Goal: Register for event/course

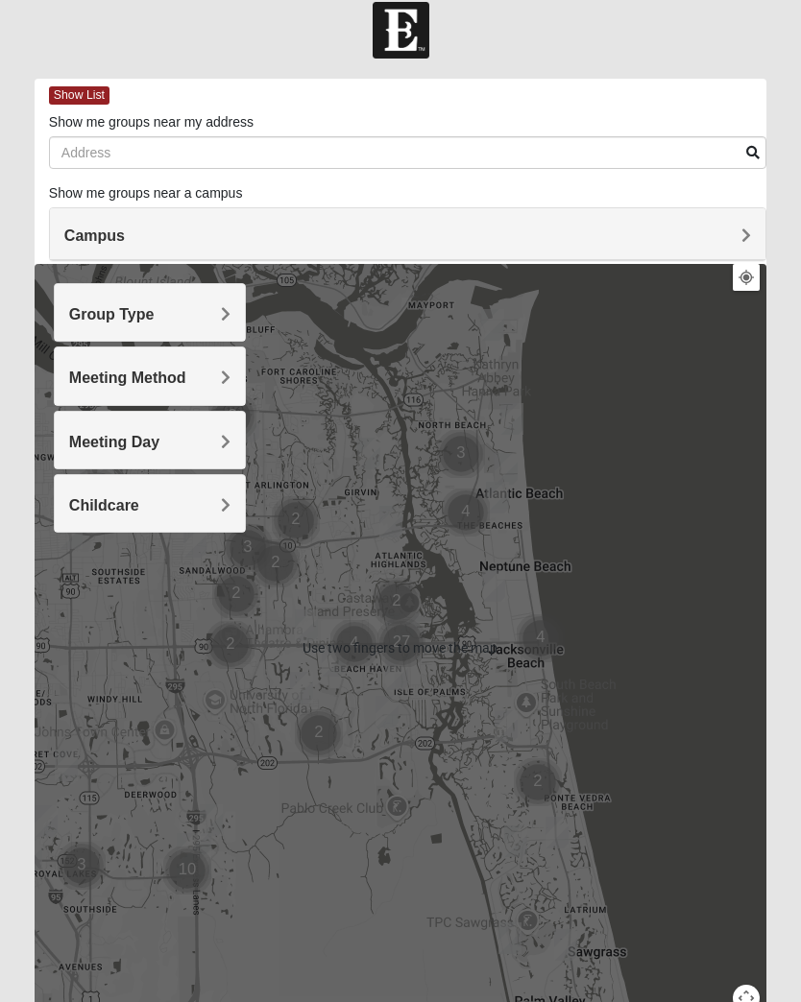
scroll to position [31, 0]
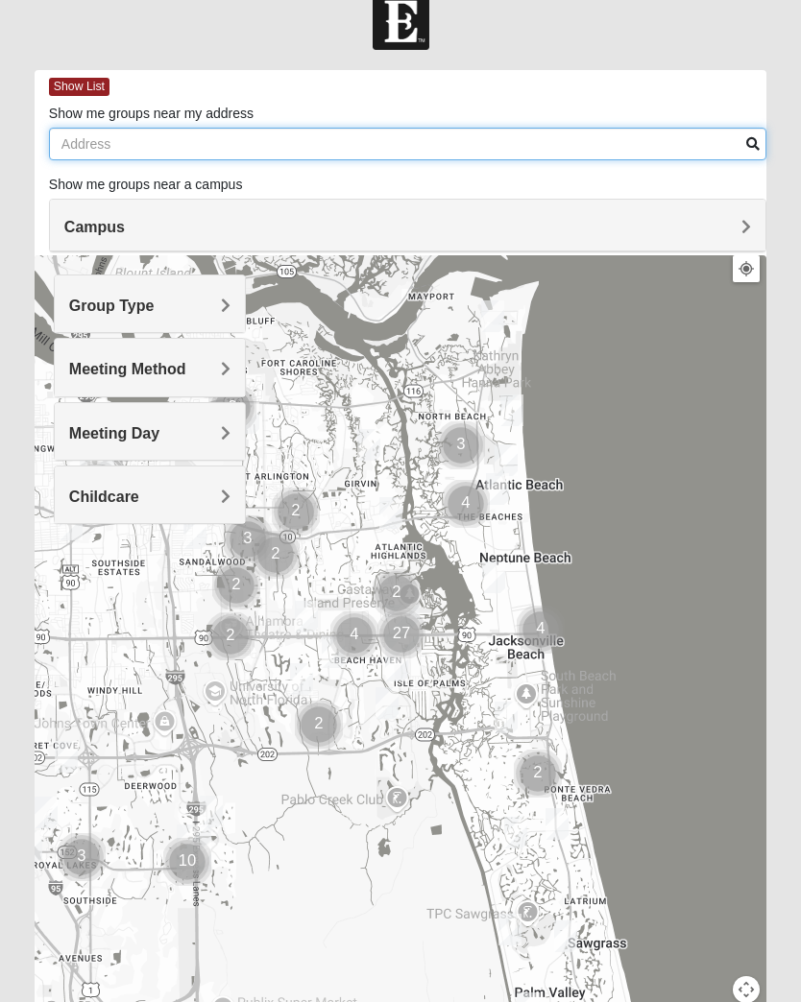
click at [121, 140] on input "Show me groups near my address" at bounding box center [407, 144] width 717 height 33
click at [182, 133] on input "Show me groups near my address" at bounding box center [407, 145] width 717 height 33
type input "[STREET_ADDRESS]"
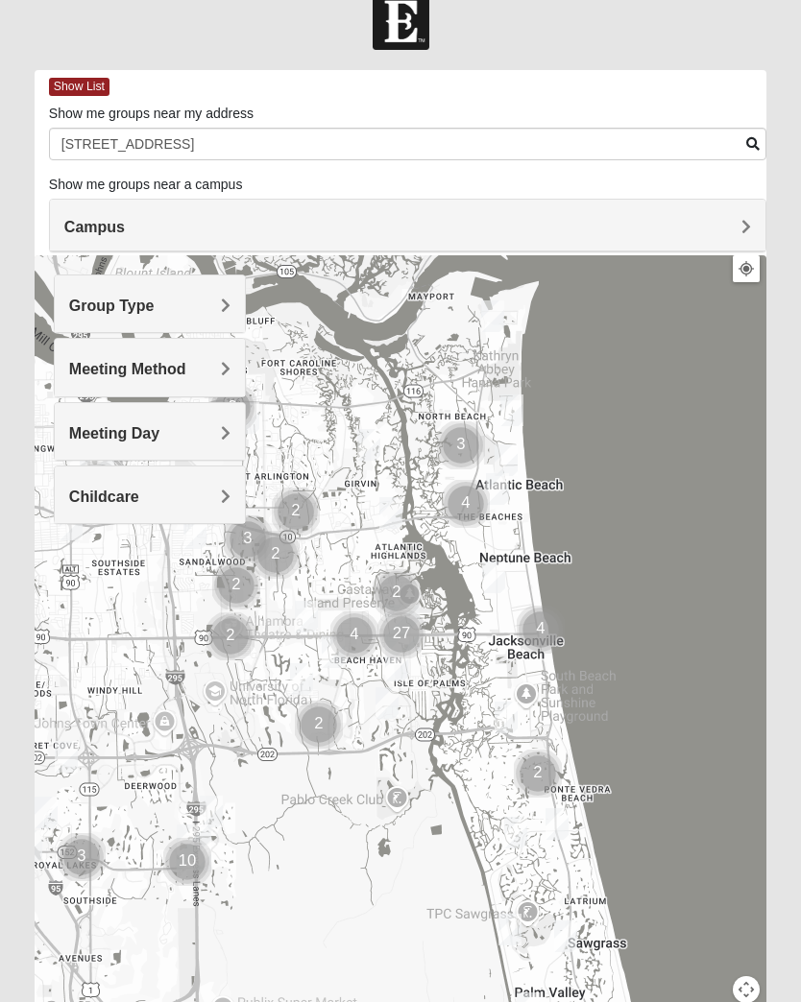
click at [783, 134] on form "Log In Find A Group Error Show List Loading Groups" at bounding box center [400, 545] width 801 height 1102
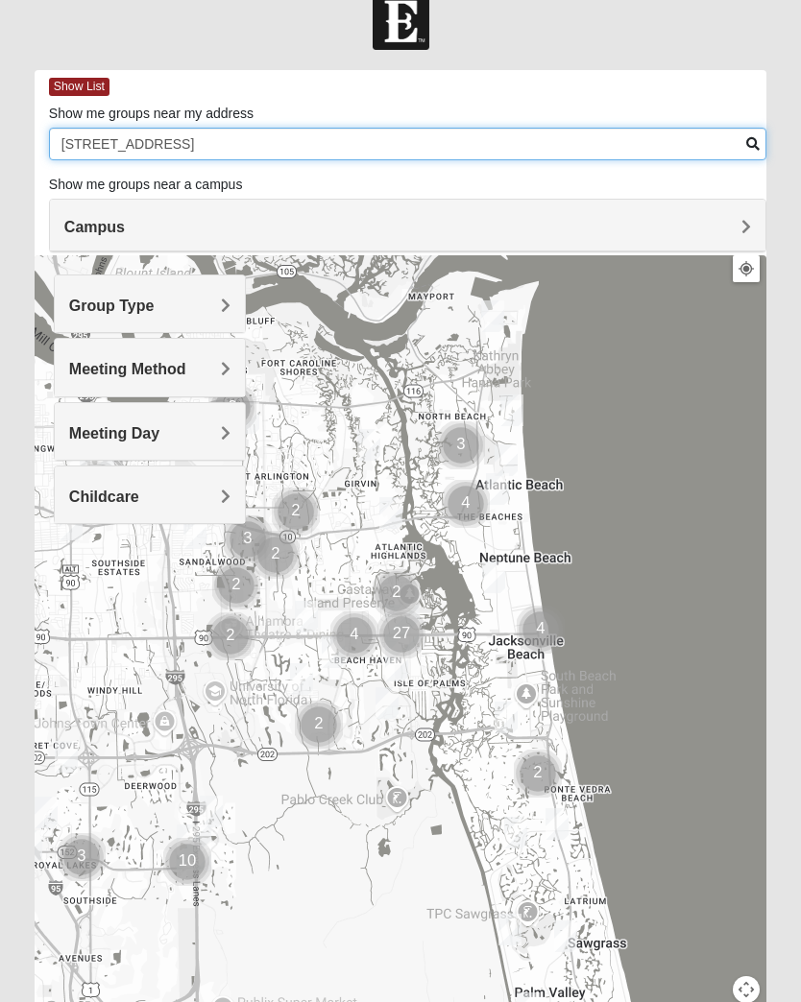
click at [754, 152] on input "[STREET_ADDRESS]" at bounding box center [407, 145] width 717 height 33
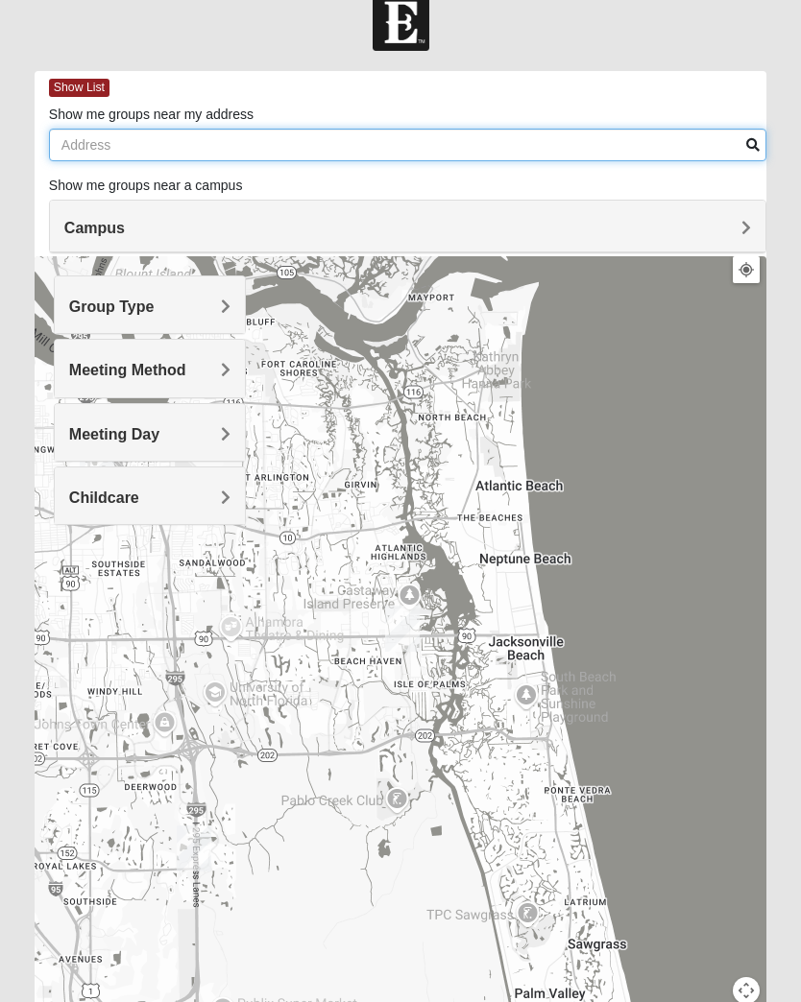
type input "[STREET_ADDRESS]"
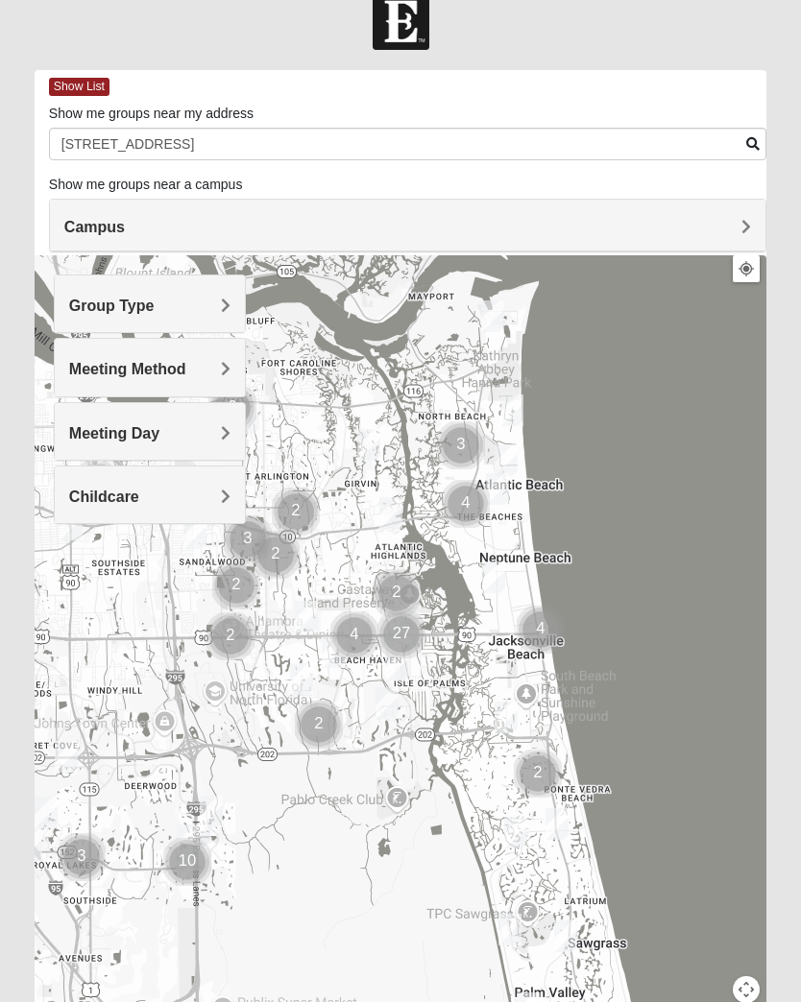
click at [105, 232] on span "Campus" at bounding box center [94, 228] width 60 height 16
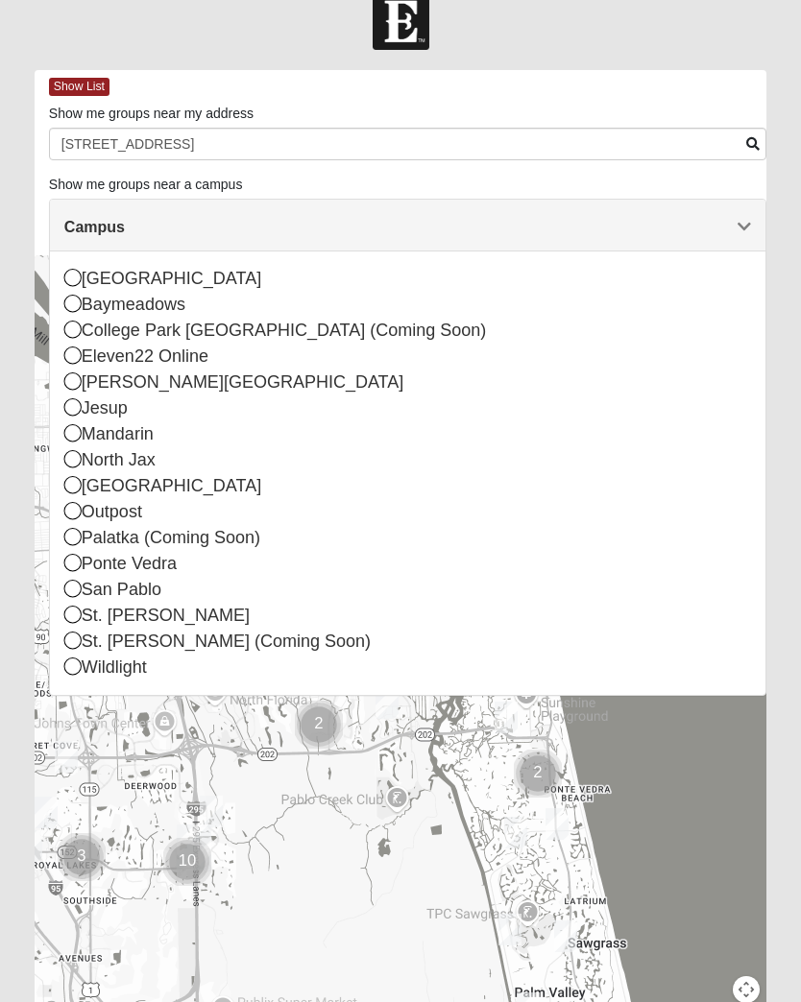
scroll to position [31, 0]
click at [72, 664] on icon at bounding box center [72, 666] width 17 height 17
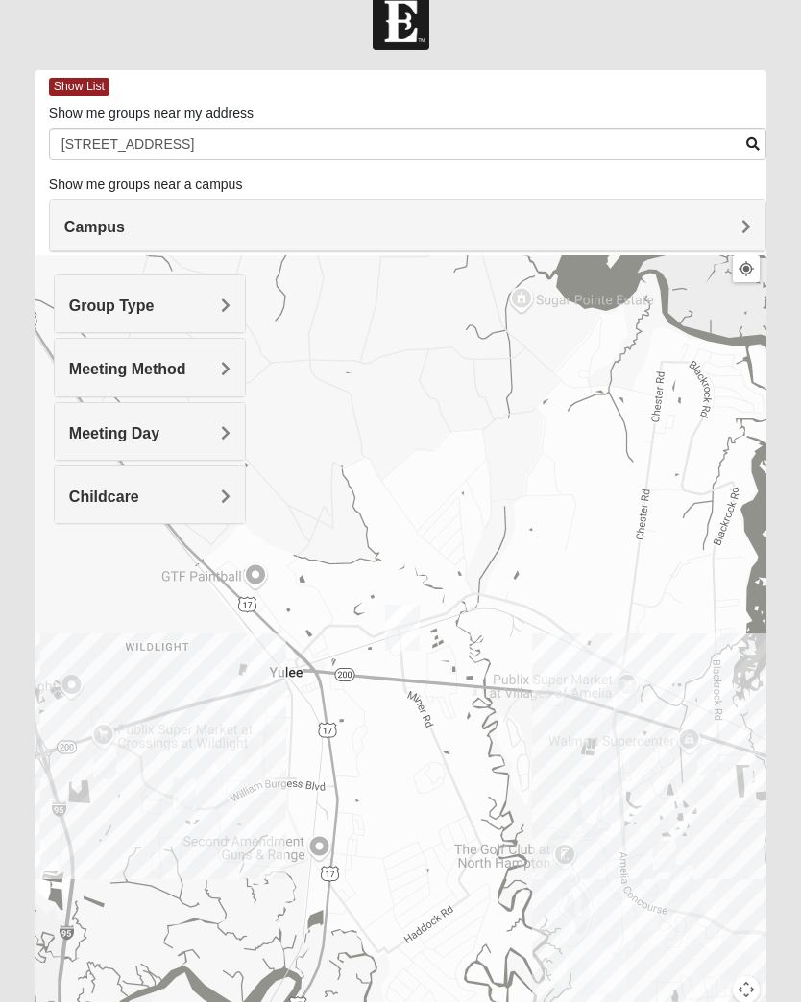
click at [103, 300] on span "Group Type" at bounding box center [111, 306] width 85 height 16
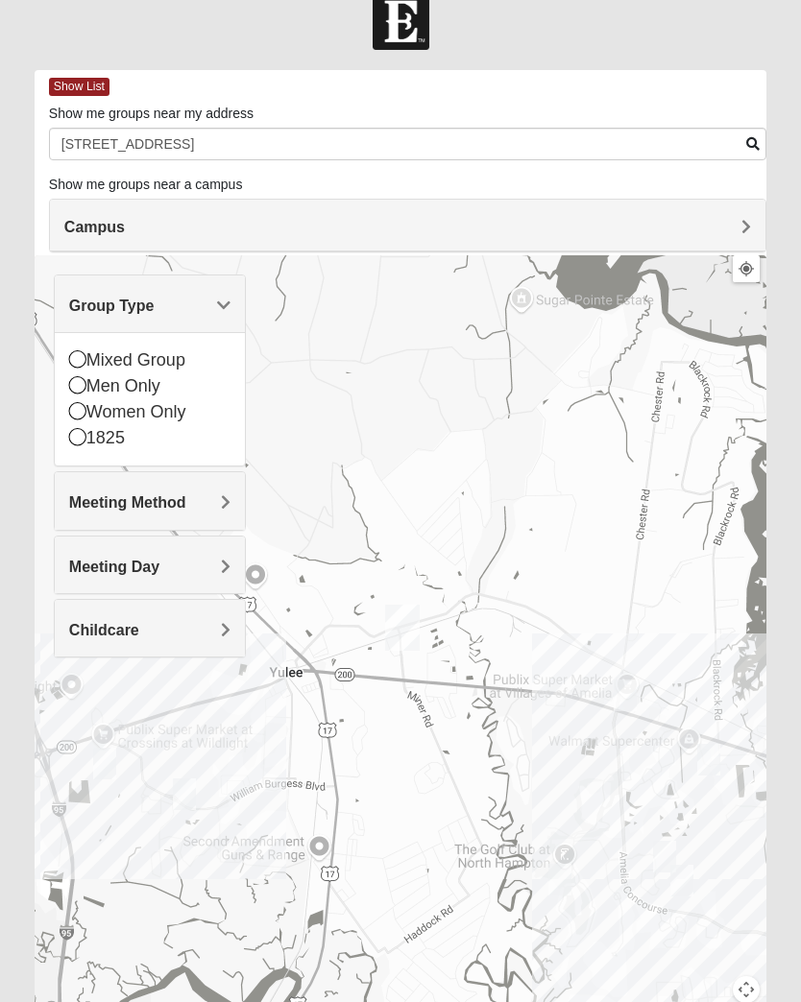
click at [78, 363] on icon at bounding box center [77, 358] width 17 height 17
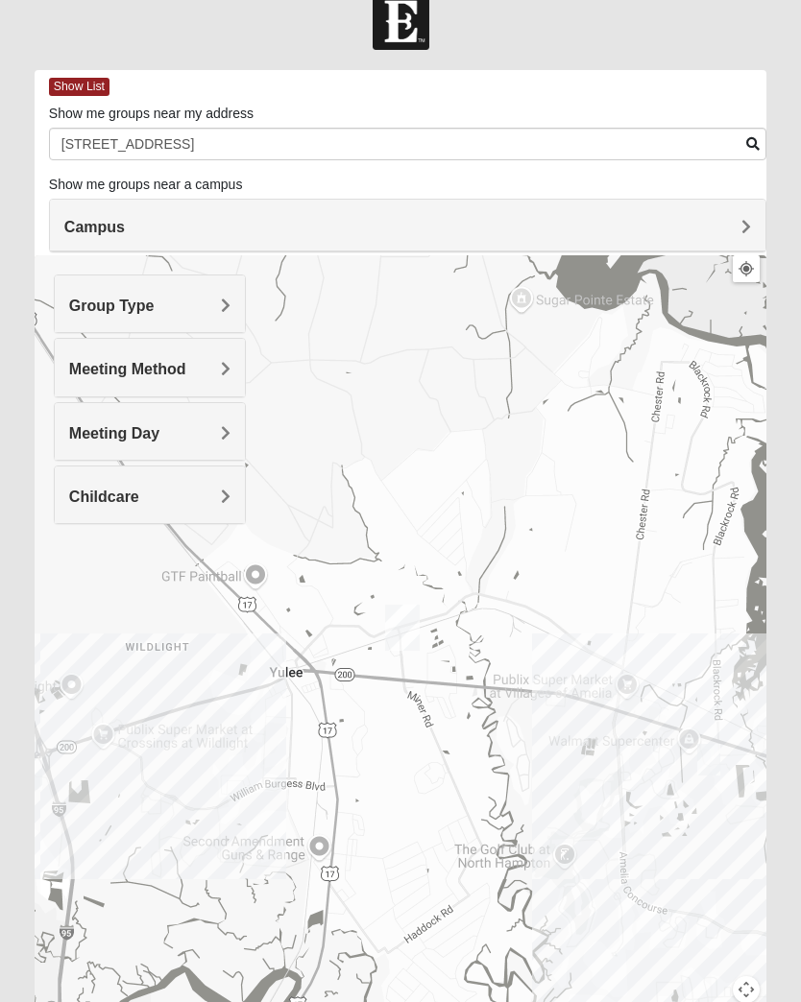
click at [80, 375] on span "Meeting Method" at bounding box center [127, 369] width 117 height 16
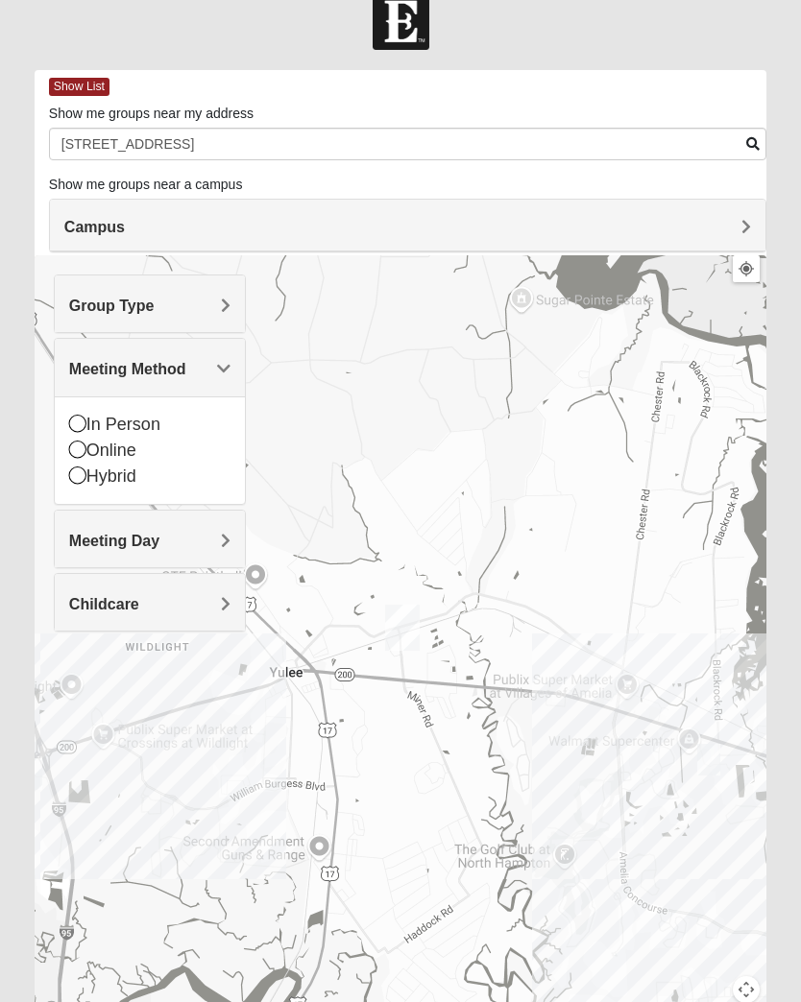
click at [72, 420] on icon at bounding box center [77, 423] width 17 height 17
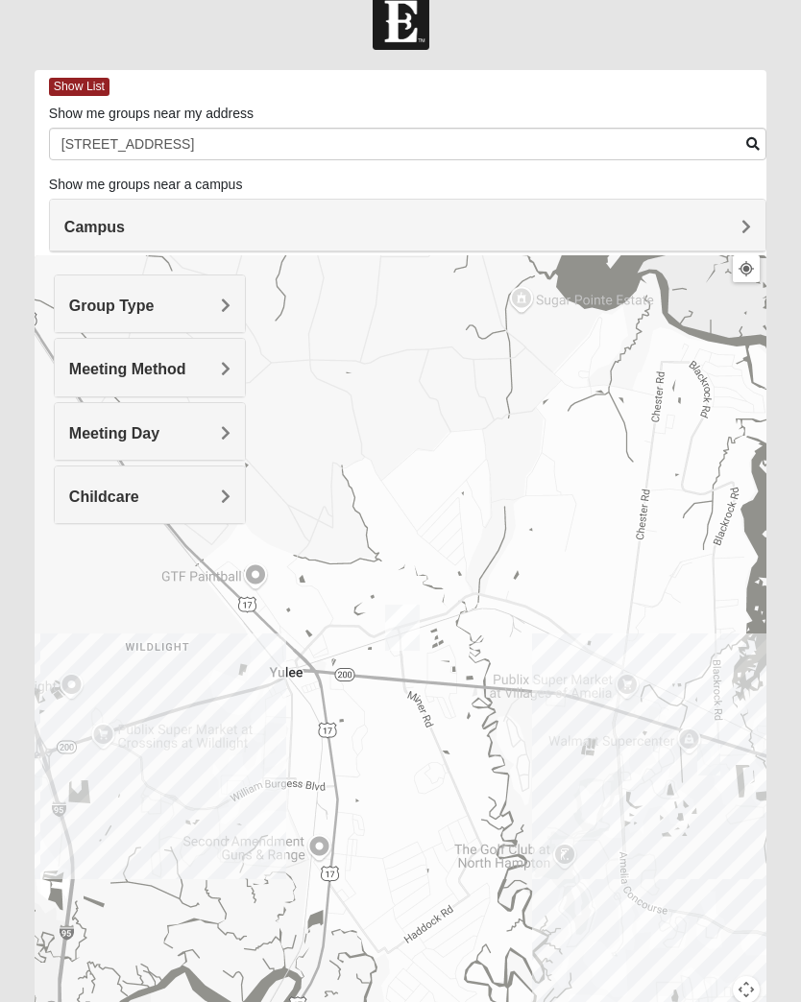
click at [77, 427] on span "Meeting Day" at bounding box center [114, 433] width 90 height 16
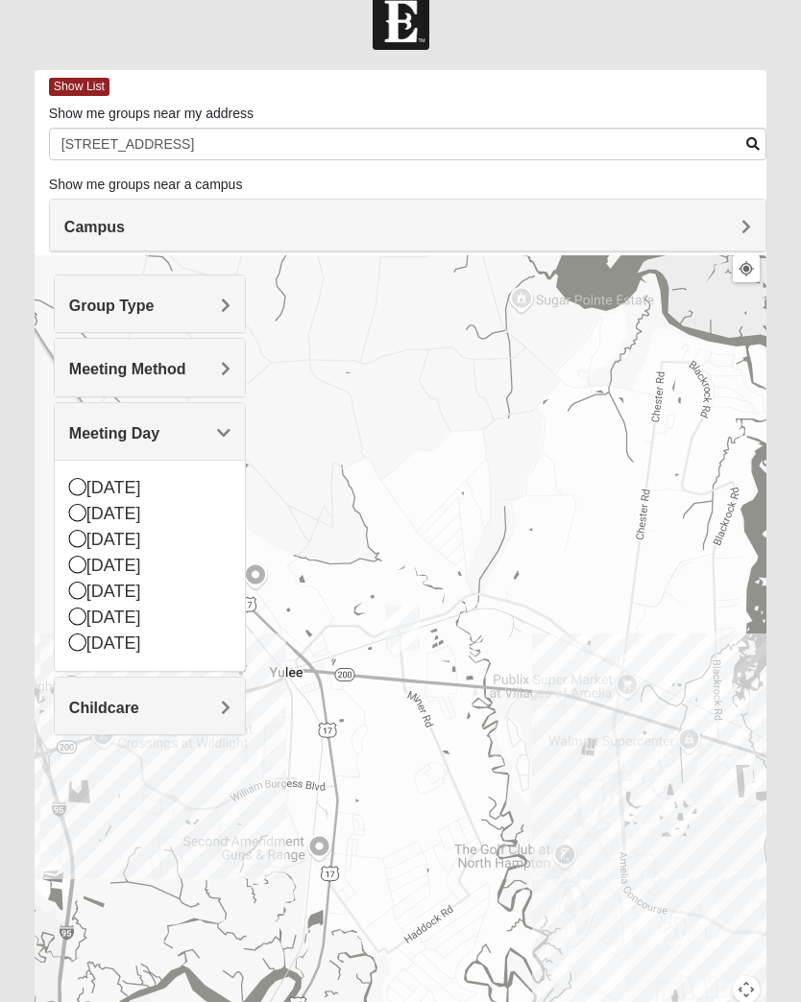
click at [76, 518] on icon at bounding box center [77, 512] width 17 height 17
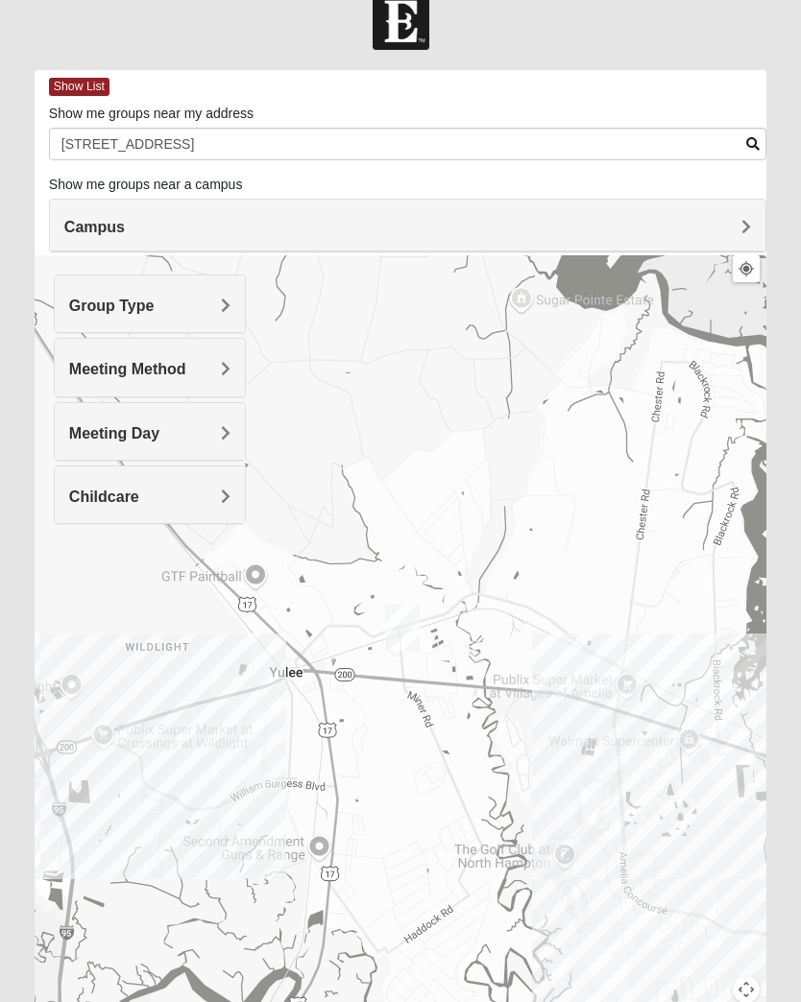
click at [79, 567] on div at bounding box center [401, 639] width 732 height 768
click at [203, 431] on h4 "Meeting Day" at bounding box center [149, 433] width 161 height 18
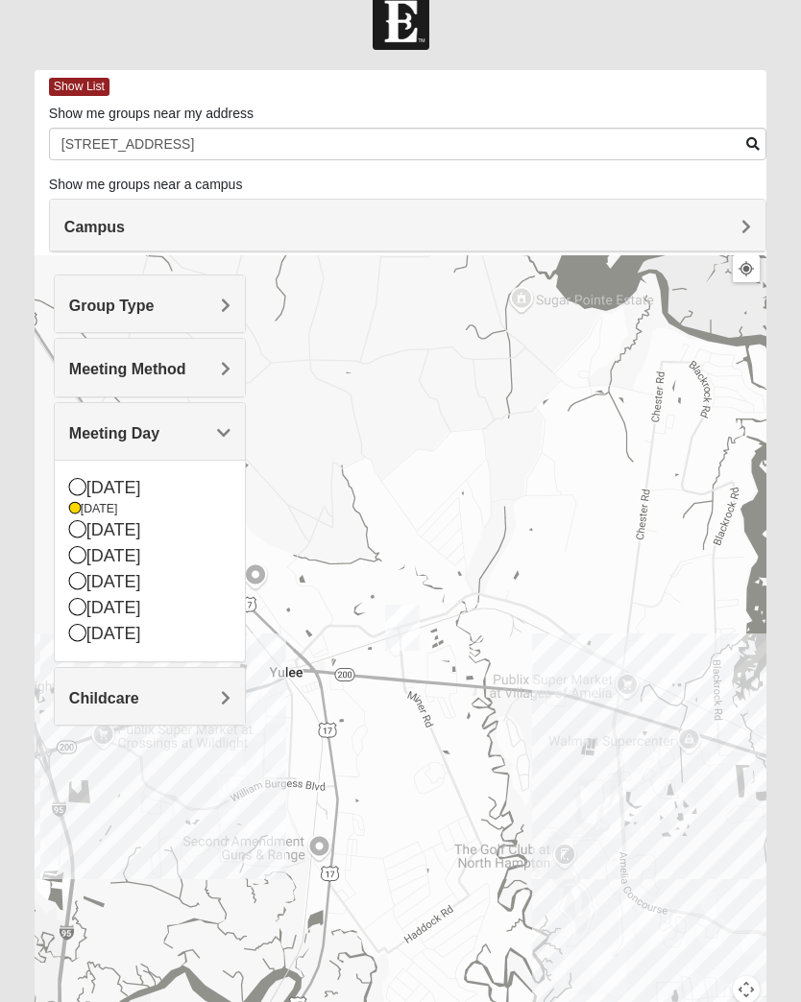
click at [91, 574] on div "[DATE]" at bounding box center [149, 582] width 161 height 26
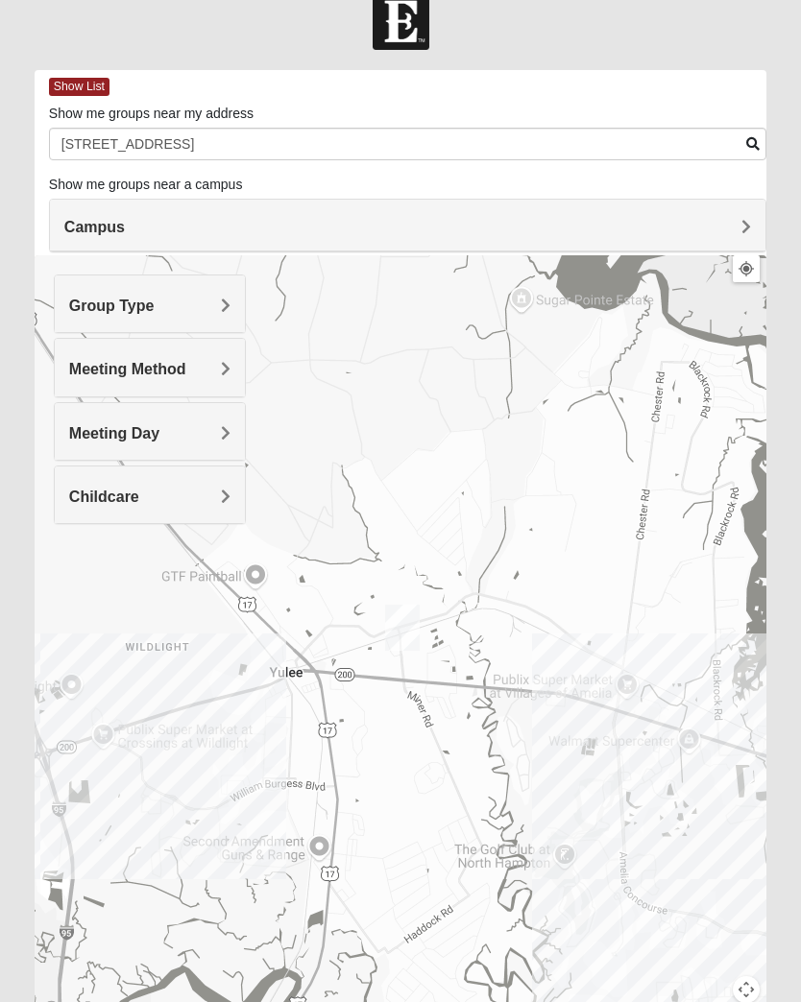
click at [202, 437] on h4 "Meeting Day" at bounding box center [149, 433] width 161 height 18
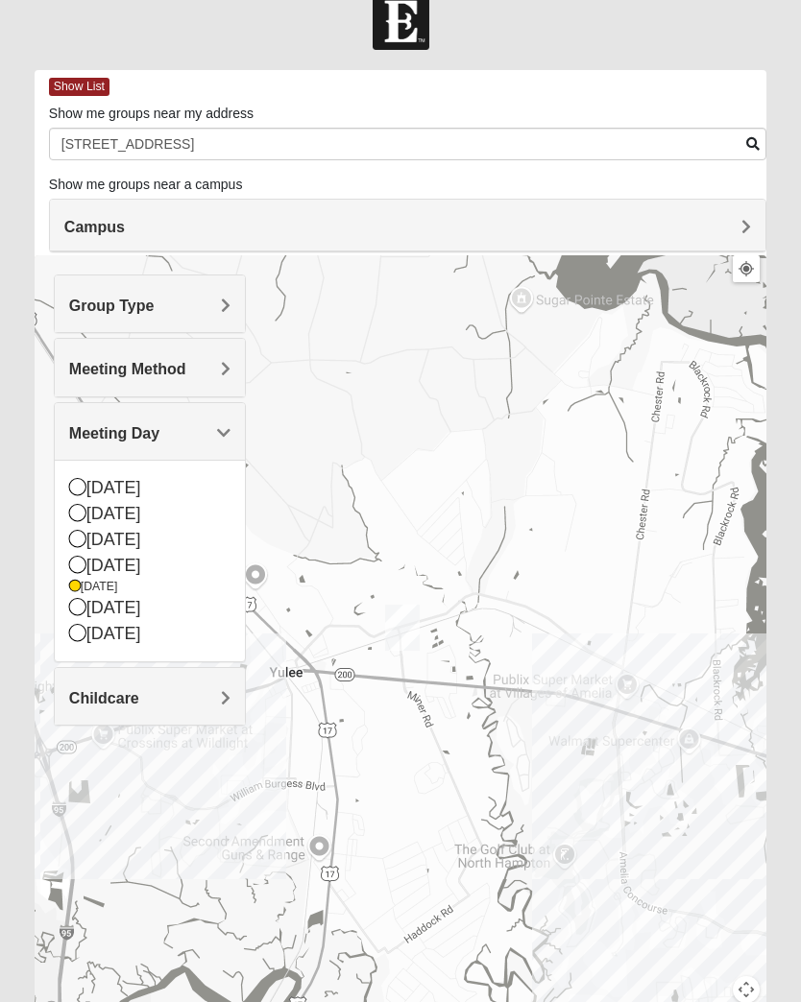
click at [727, 229] on h4 "Campus" at bounding box center [407, 227] width 686 height 18
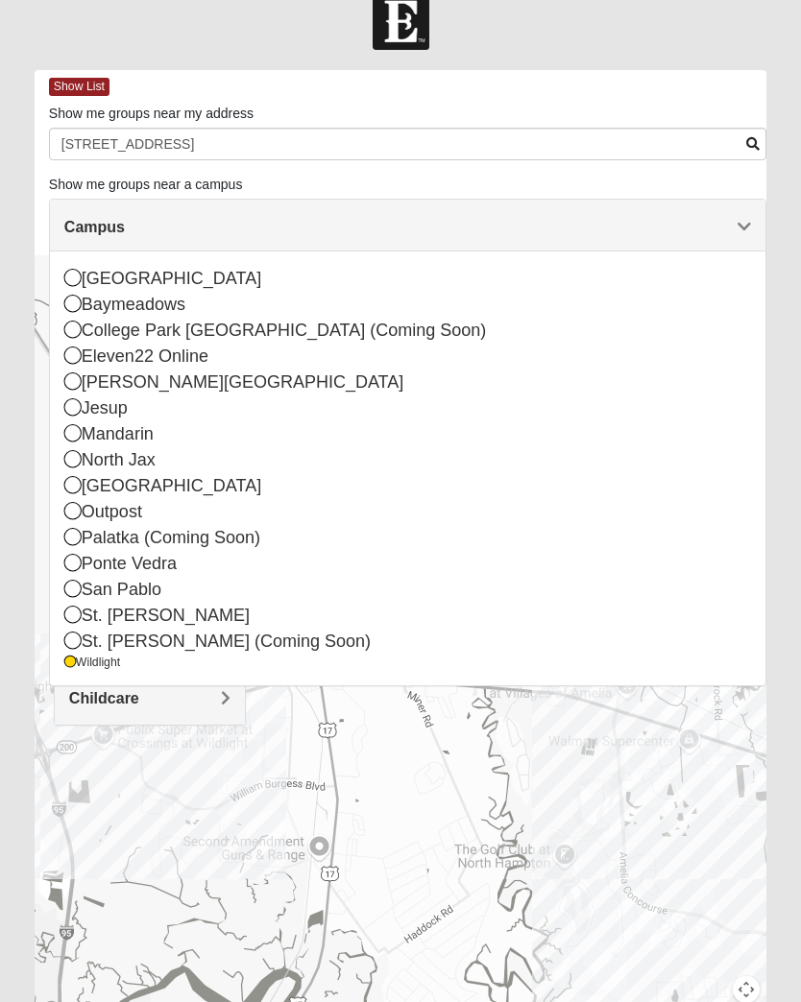
click at [69, 663] on icon at bounding box center [70, 663] width 12 height 12
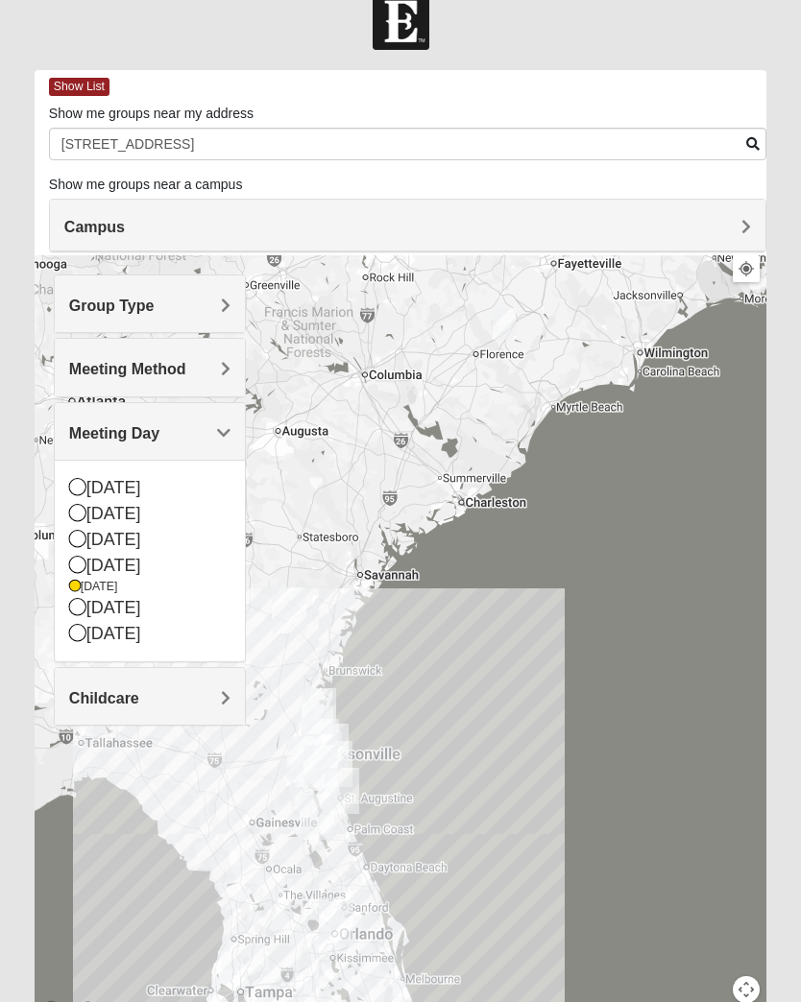
click at [726, 781] on div at bounding box center [401, 639] width 732 height 768
click at [203, 364] on h4 "Meeting Method" at bounding box center [149, 369] width 161 height 18
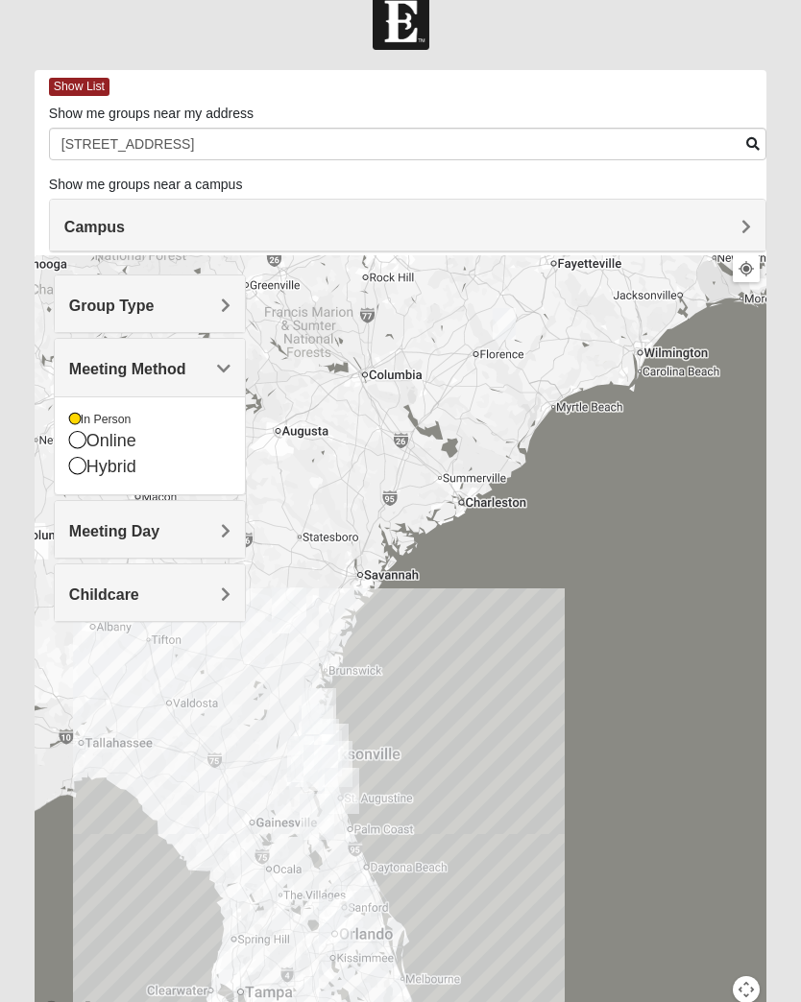
click at [86, 468] on div "Hybrid" at bounding box center [149, 467] width 161 height 26
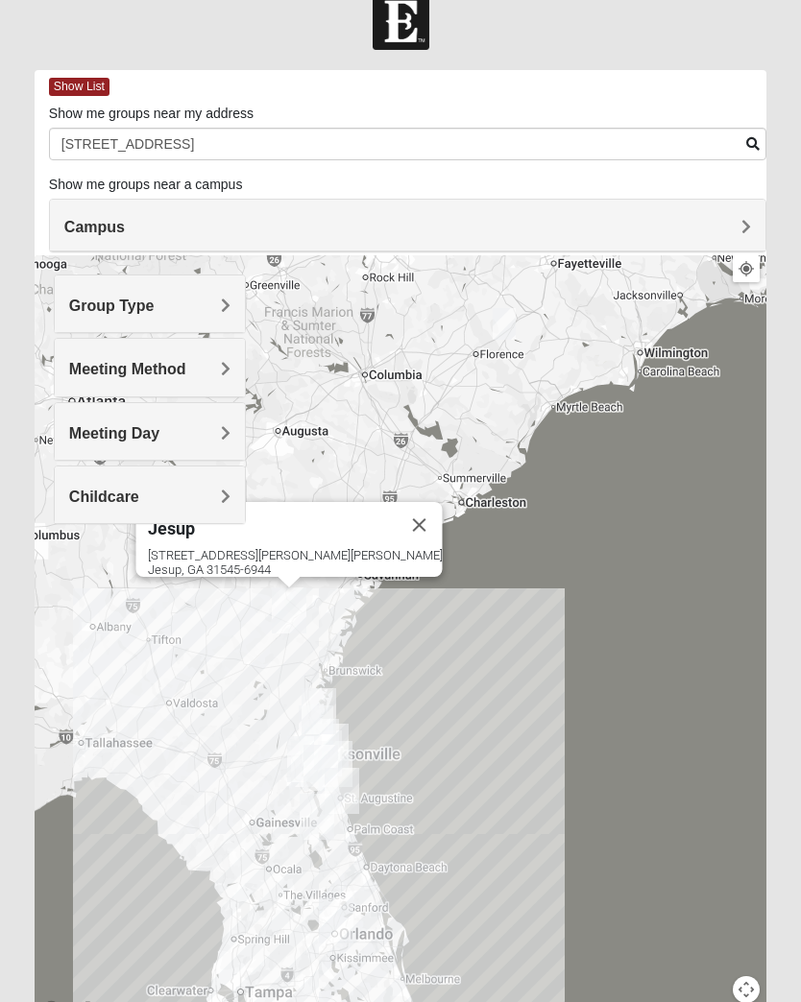
click at [396, 502] on button "Close" at bounding box center [419, 525] width 46 height 46
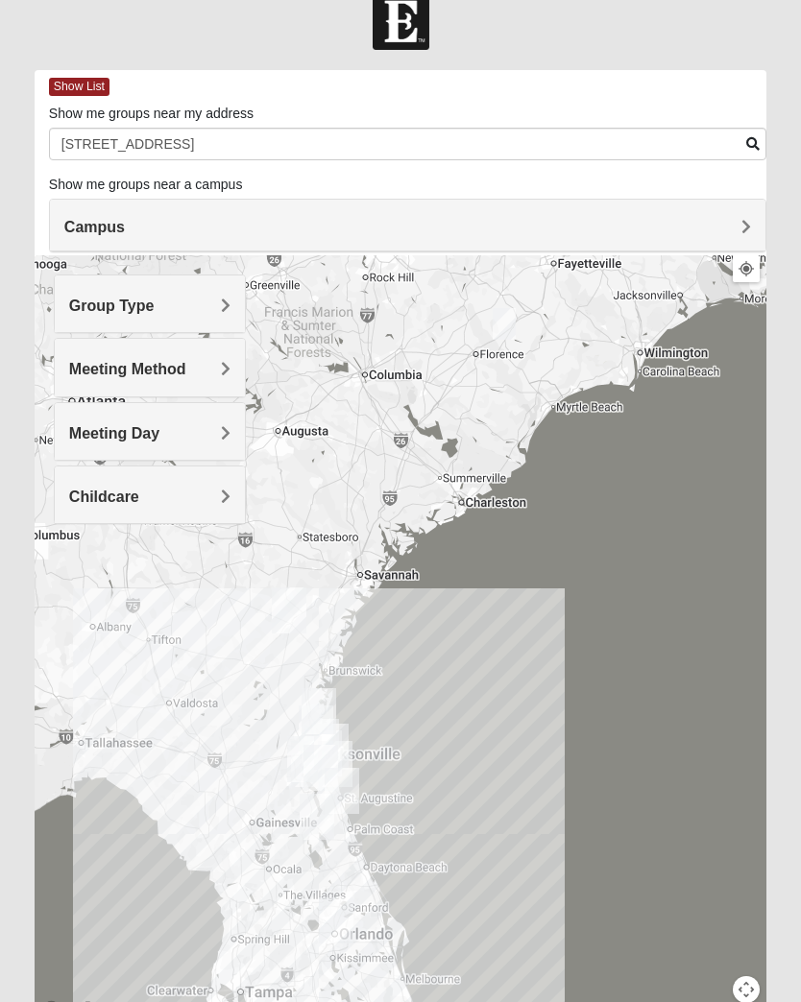
click at [171, 243] on div "Campus" at bounding box center [407, 226] width 715 height 52
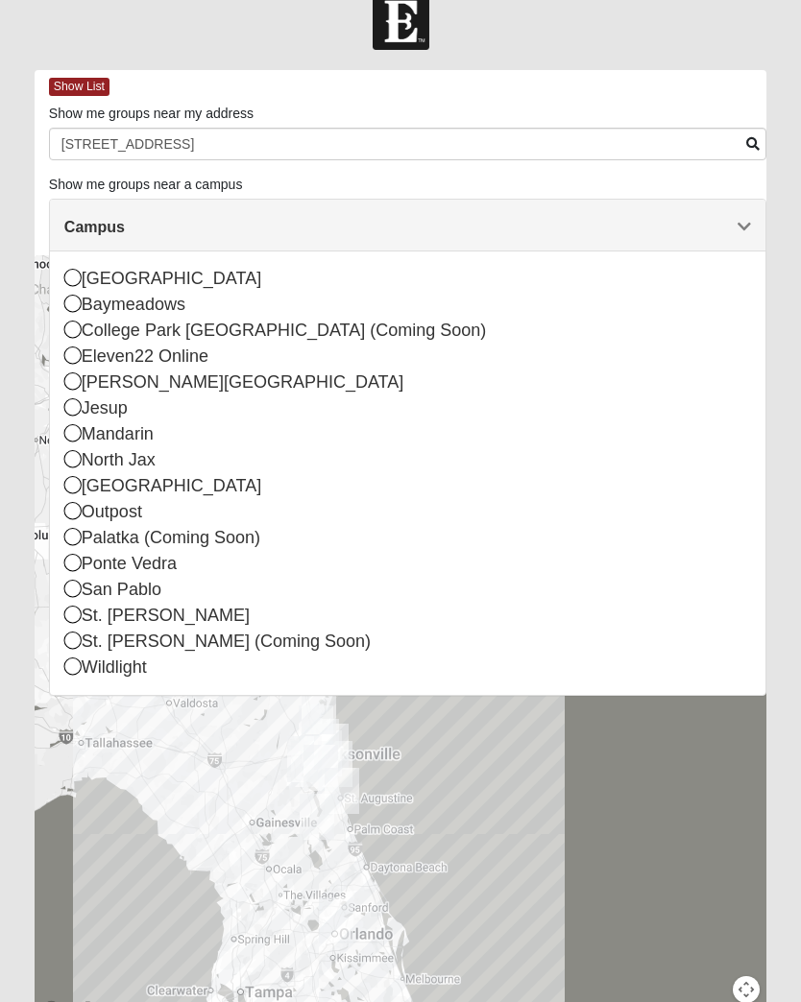
click at [70, 677] on div "Wildlight" at bounding box center [407, 668] width 686 height 26
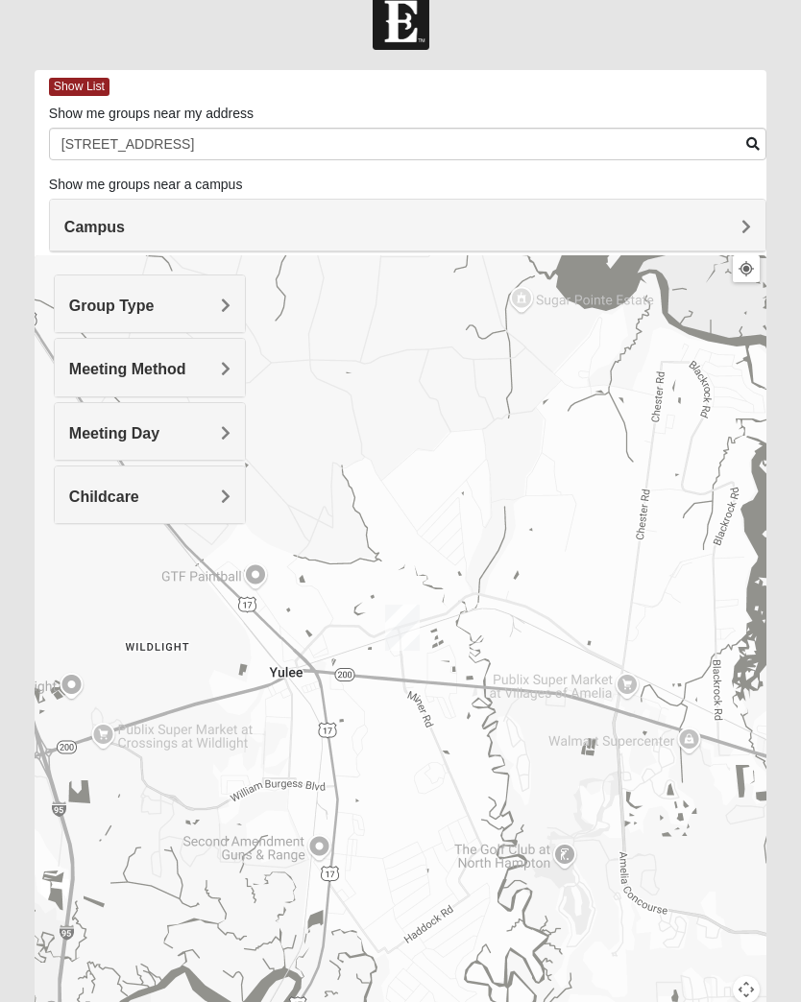
click at [155, 308] on span "Group Type" at bounding box center [111, 306] width 85 height 16
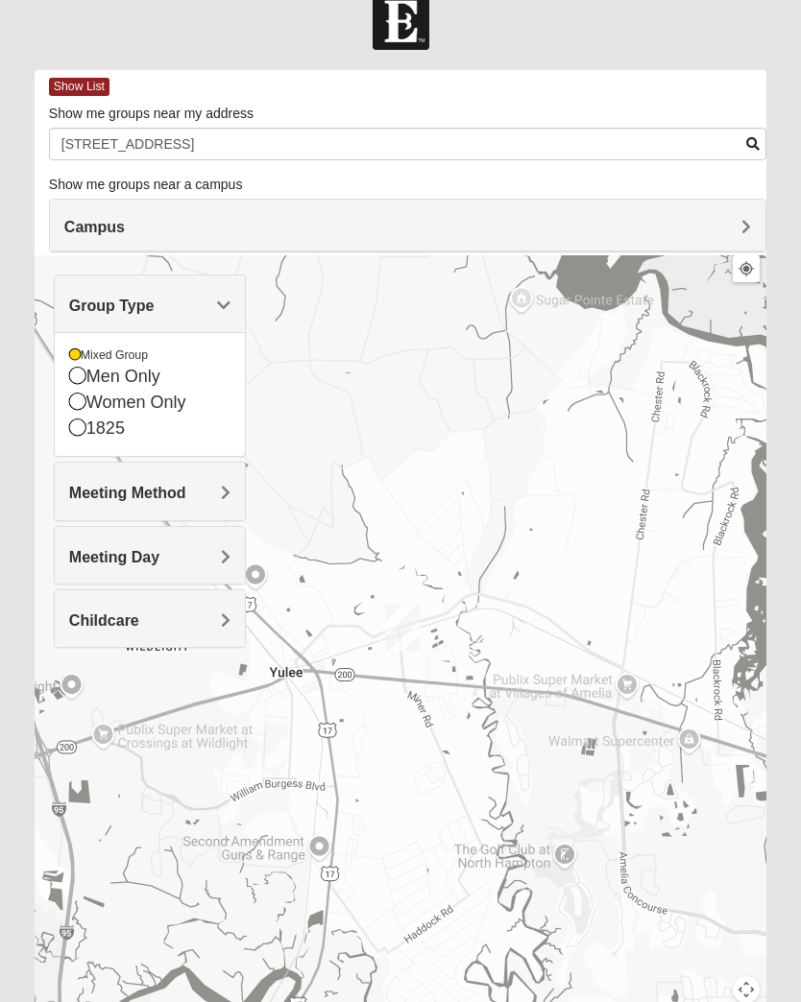
click at [228, 289] on div "Group Type" at bounding box center [150, 304] width 190 height 57
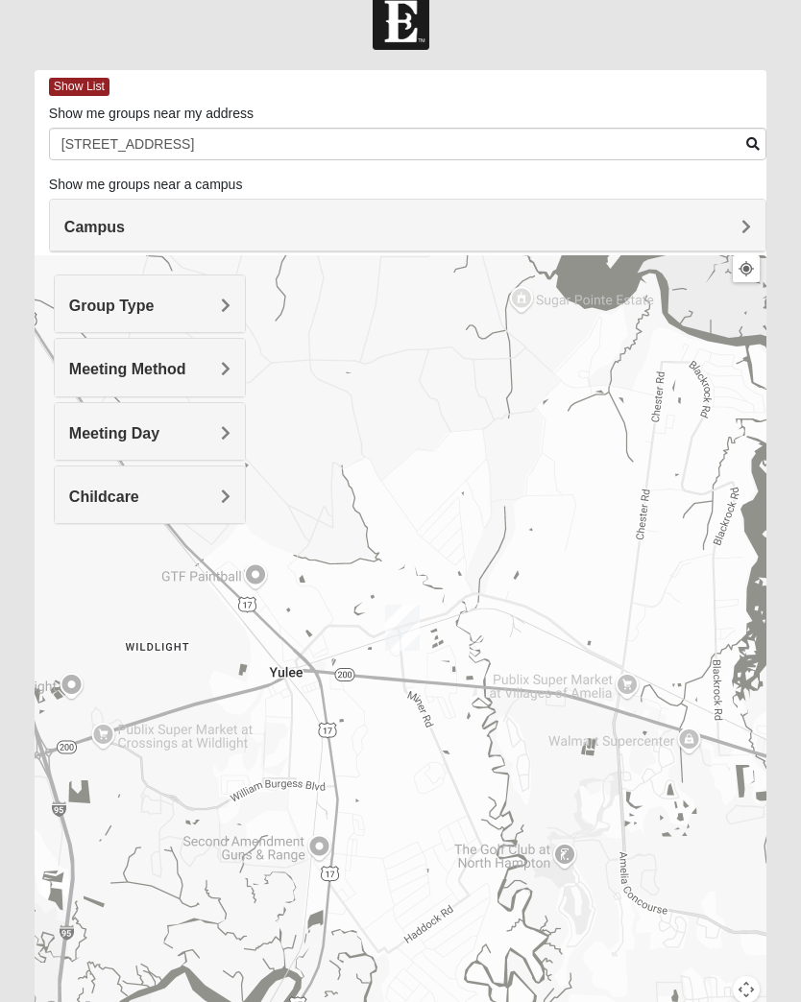
click at [81, 84] on span "Show List" at bounding box center [79, 87] width 60 height 18
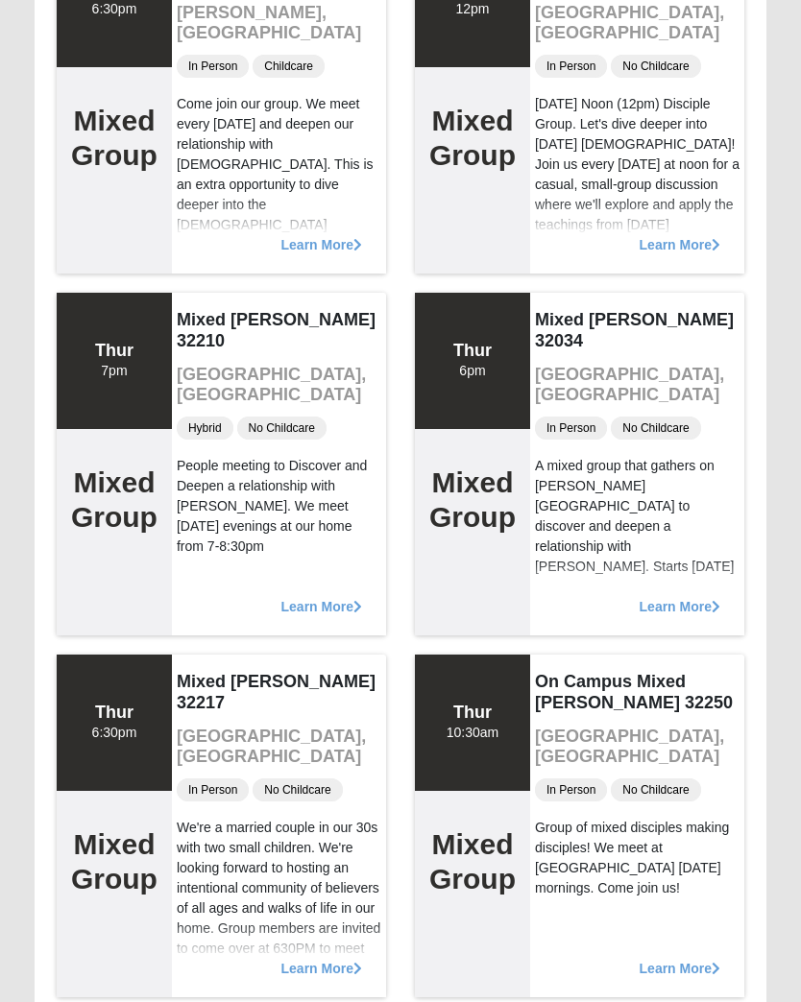
scroll to position [1397, 0]
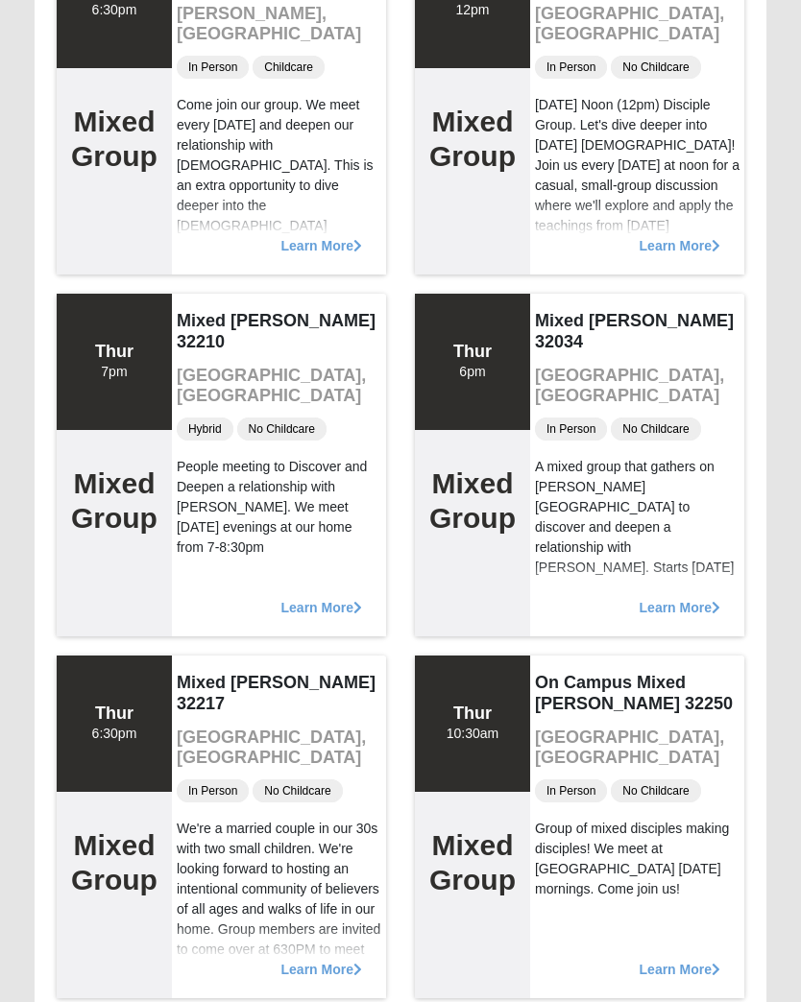
click at [686, 598] on span "Learn More" at bounding box center [679, 598] width 81 height 0
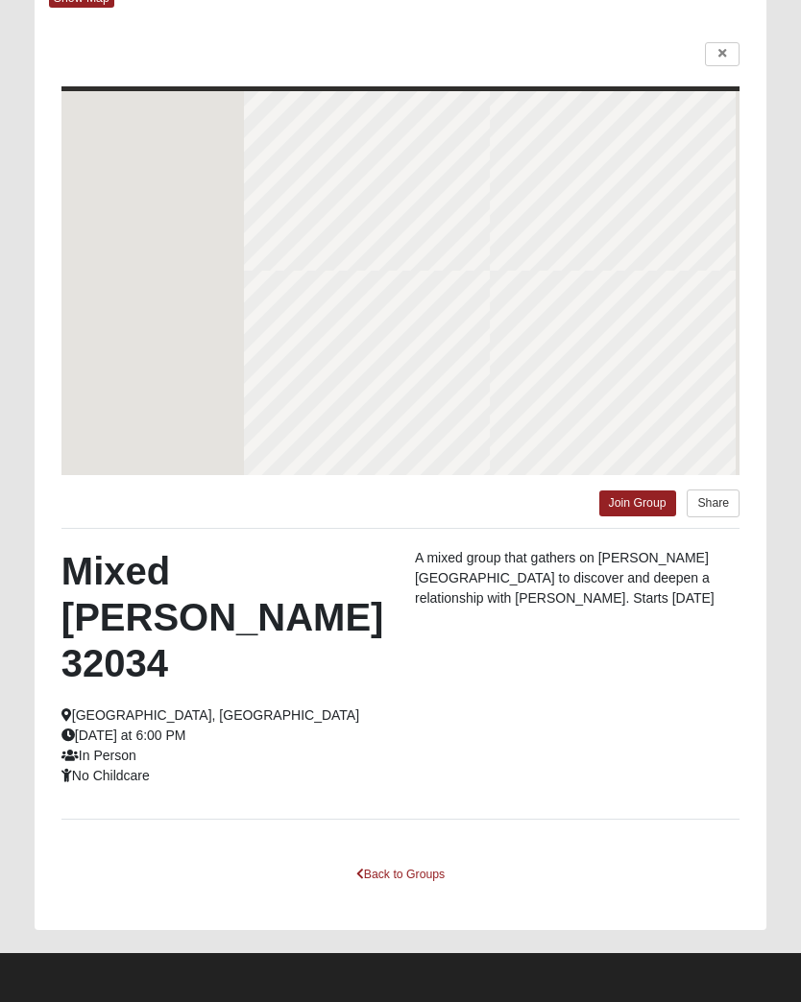
click at [697, 609] on p "A mixed group that gathers on [PERSON_NAME][GEOGRAPHIC_DATA] to discover and de…" at bounding box center [577, 578] width 325 height 60
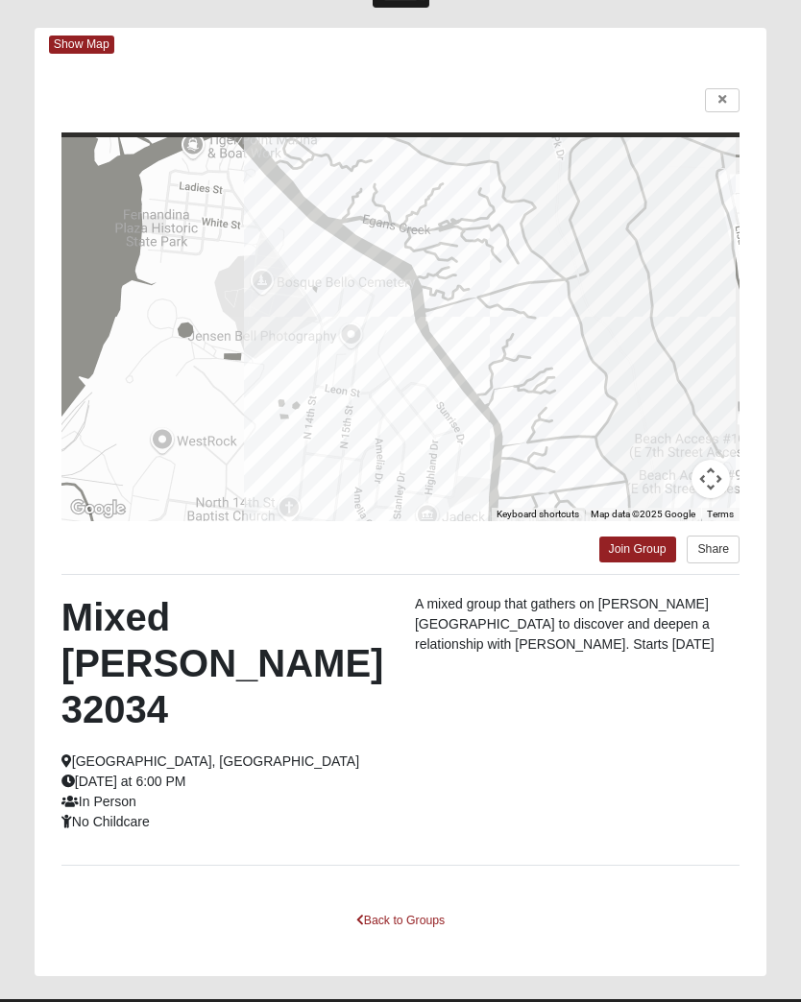
click at [638, 543] on link "Join Group" at bounding box center [637, 550] width 77 height 26
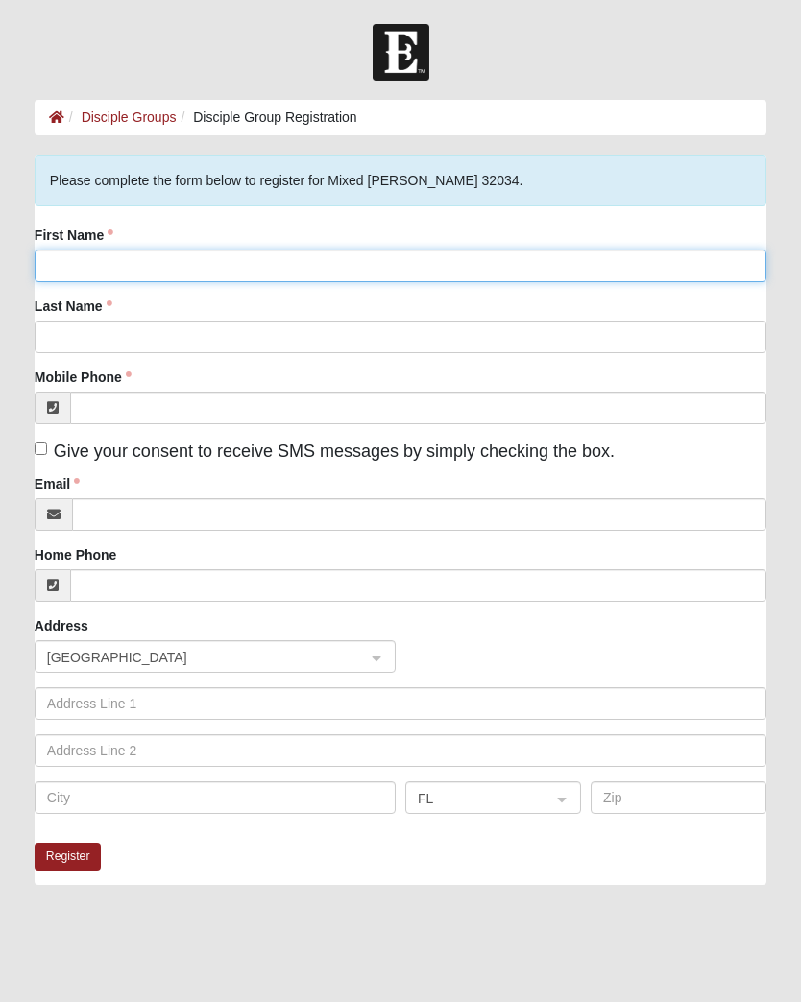
click at [110, 276] on input "First Name" at bounding box center [401, 266] width 732 height 33
type input "[PERSON_NAME]"
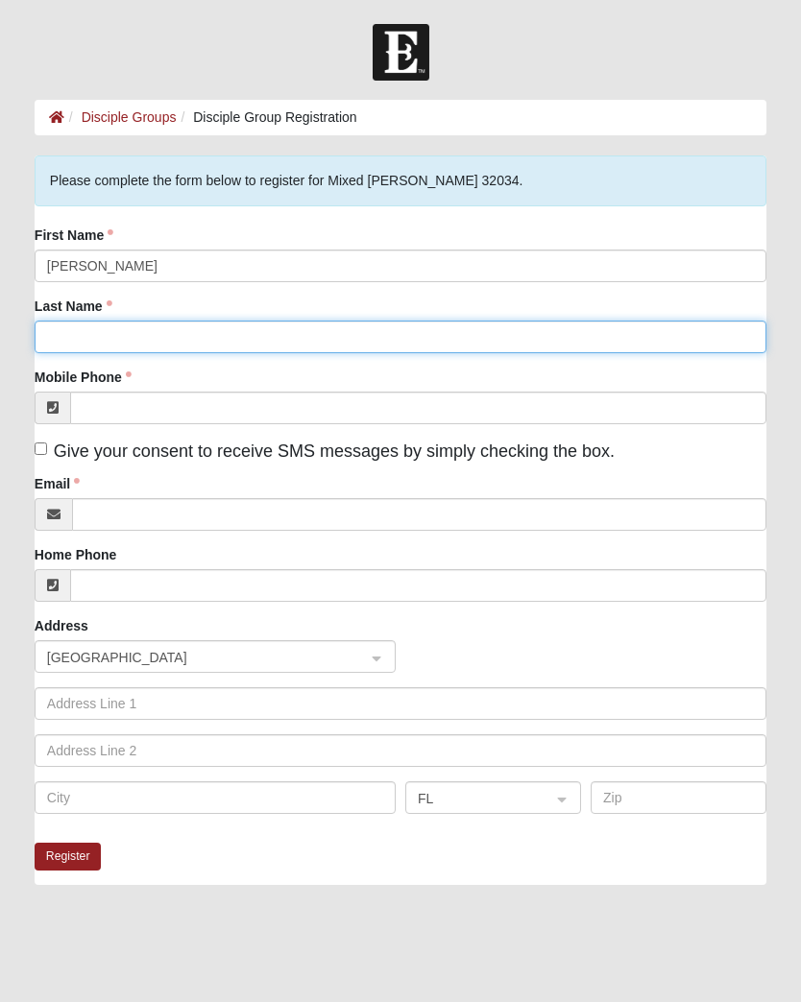
type input "Scattolon"
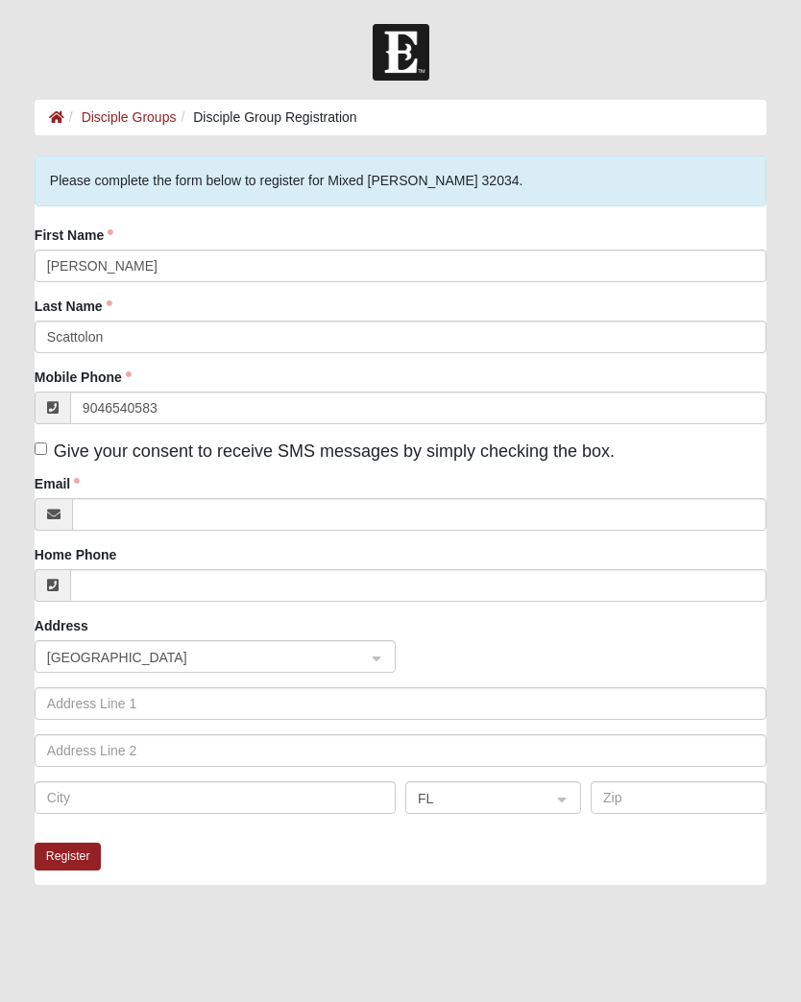
type input "[PHONE_NUMBER]"
click at [35, 462] on label "Give your consent to receive SMS messages by simply checking the box." at bounding box center [325, 452] width 580 height 26
click at [35, 455] on input "Give your consent to receive SMS messages by simply checking the box." at bounding box center [41, 449] width 12 height 12
checkbox input "true"
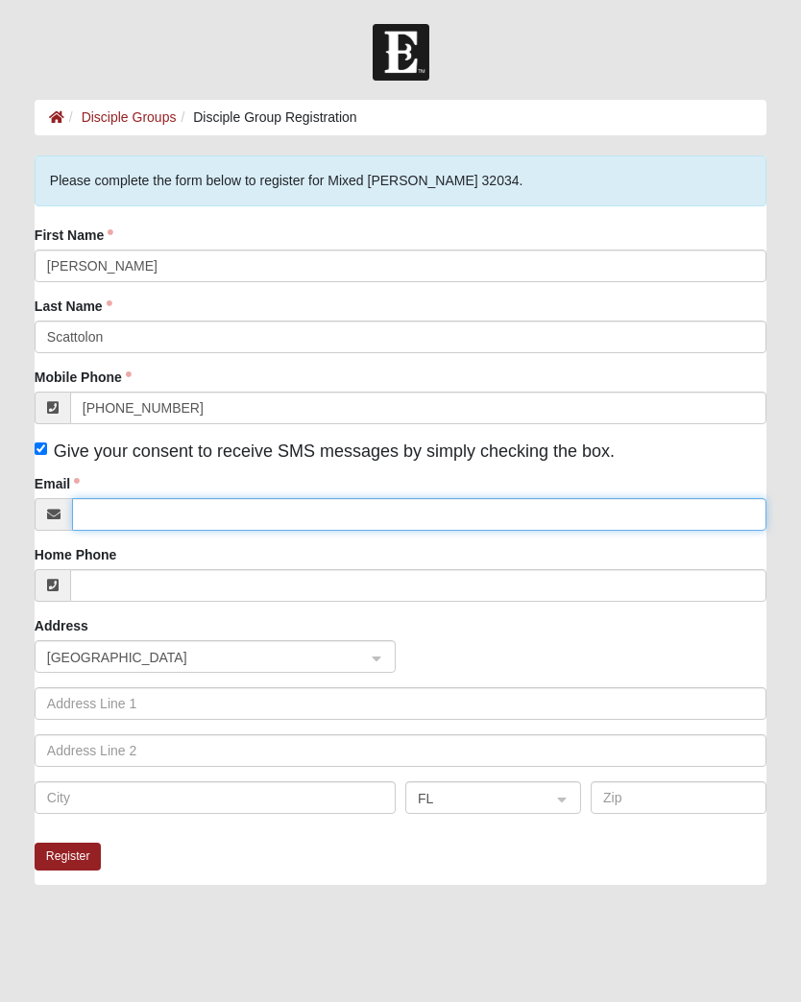
click at [221, 503] on input "Email" at bounding box center [419, 514] width 694 height 33
type input "Flybarbieusa@gmail.com"
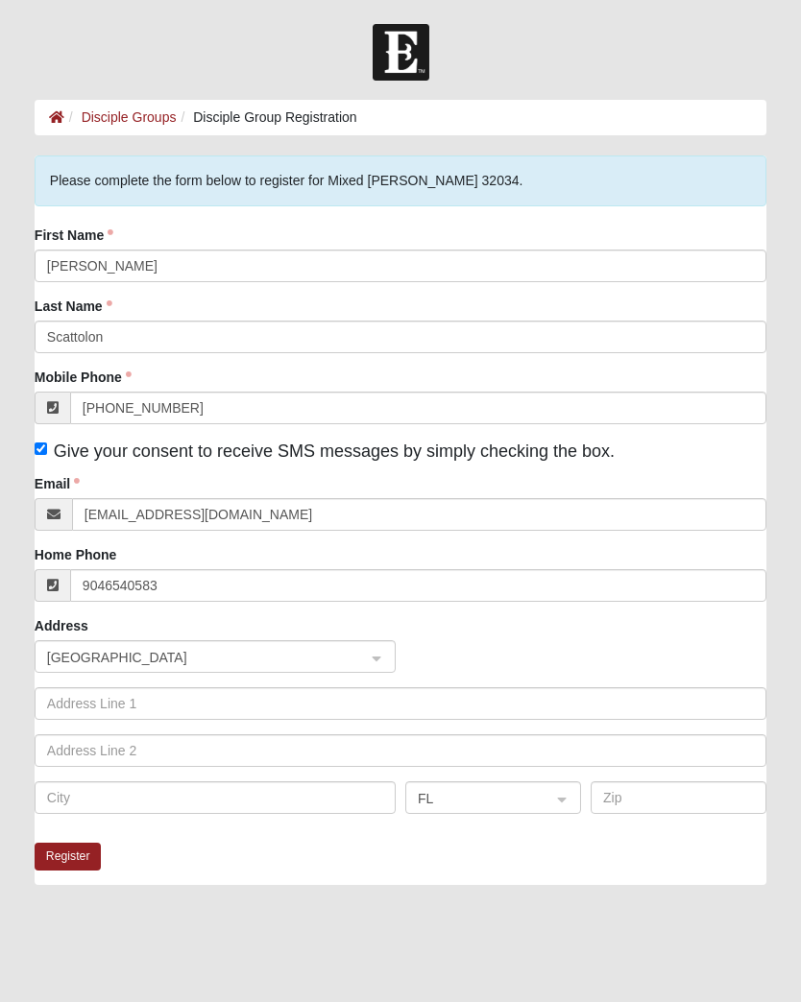
type input "(904) 654-0583"
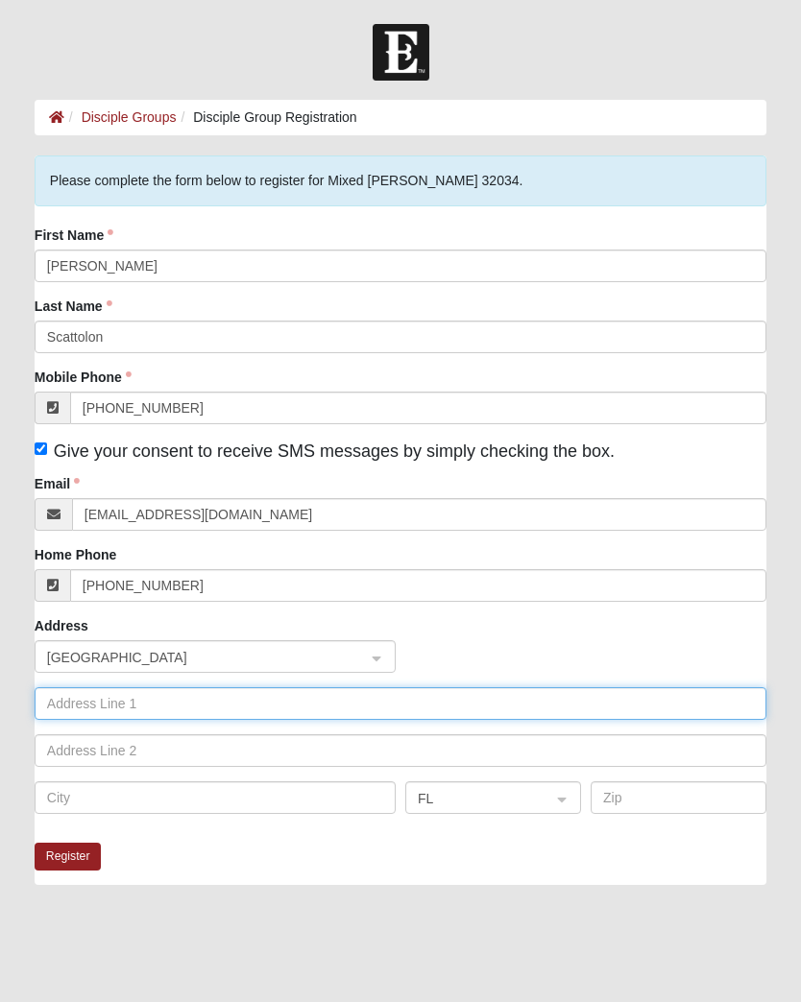
click at [265, 706] on input "text" at bounding box center [401, 703] width 732 height 33
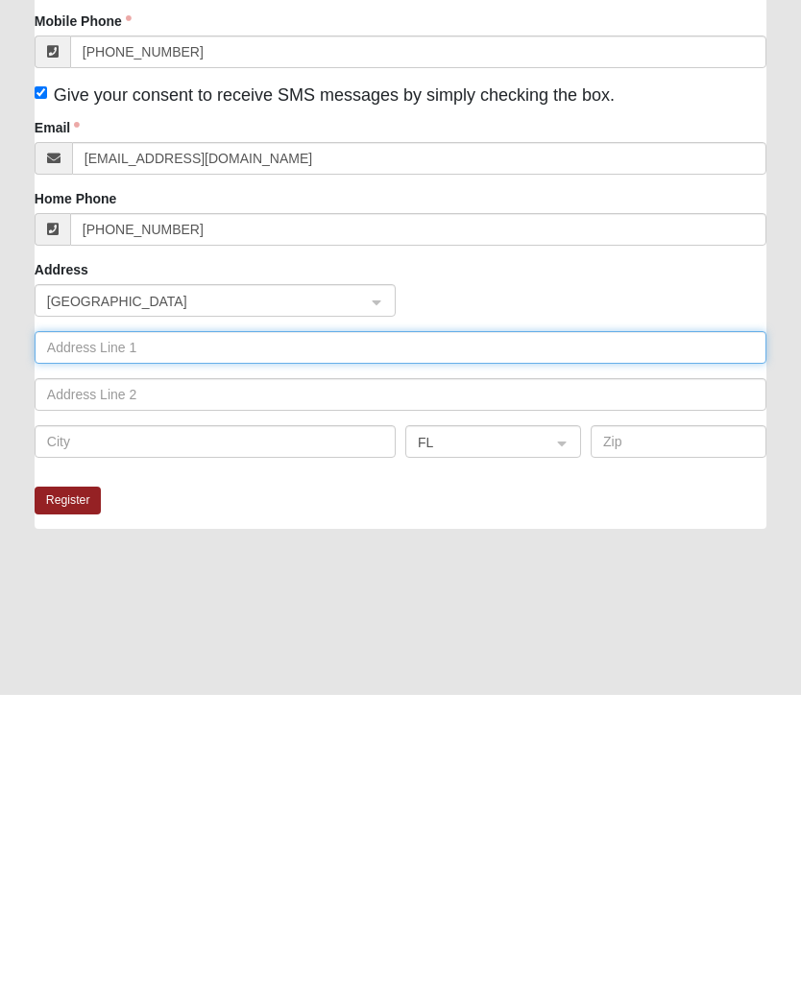
type input "[STREET_ADDRESS]"
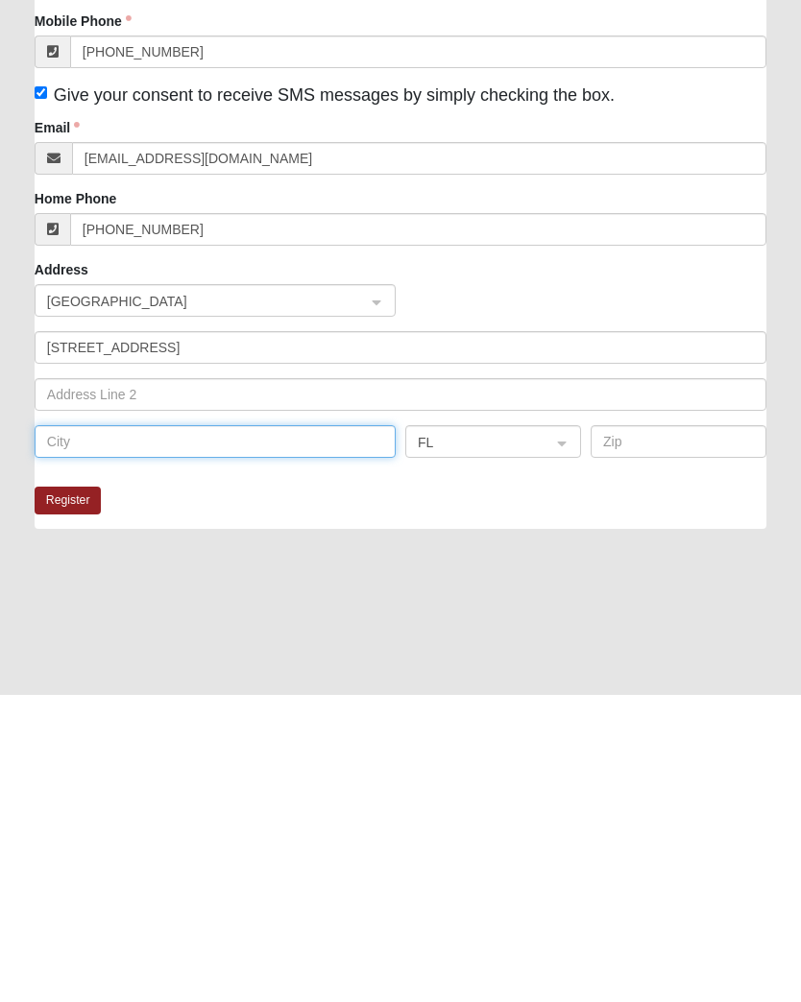
type input "Fernandina Beach"
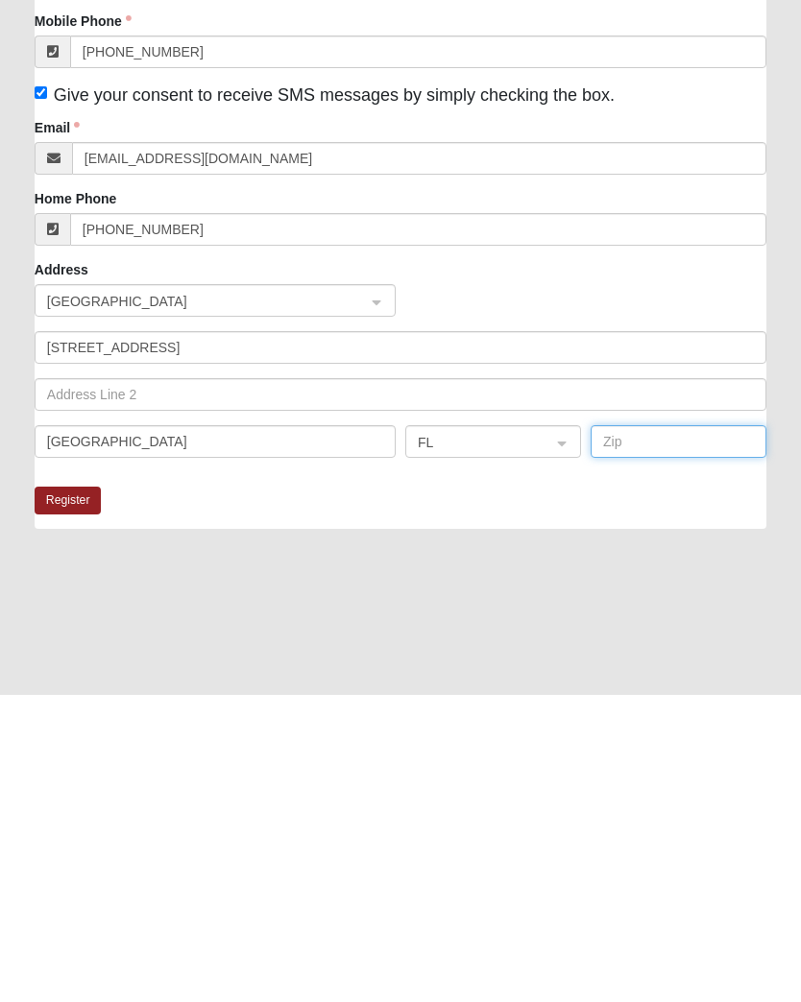
type input "32034"
click at [89, 794] on button "Register" at bounding box center [68, 808] width 67 height 28
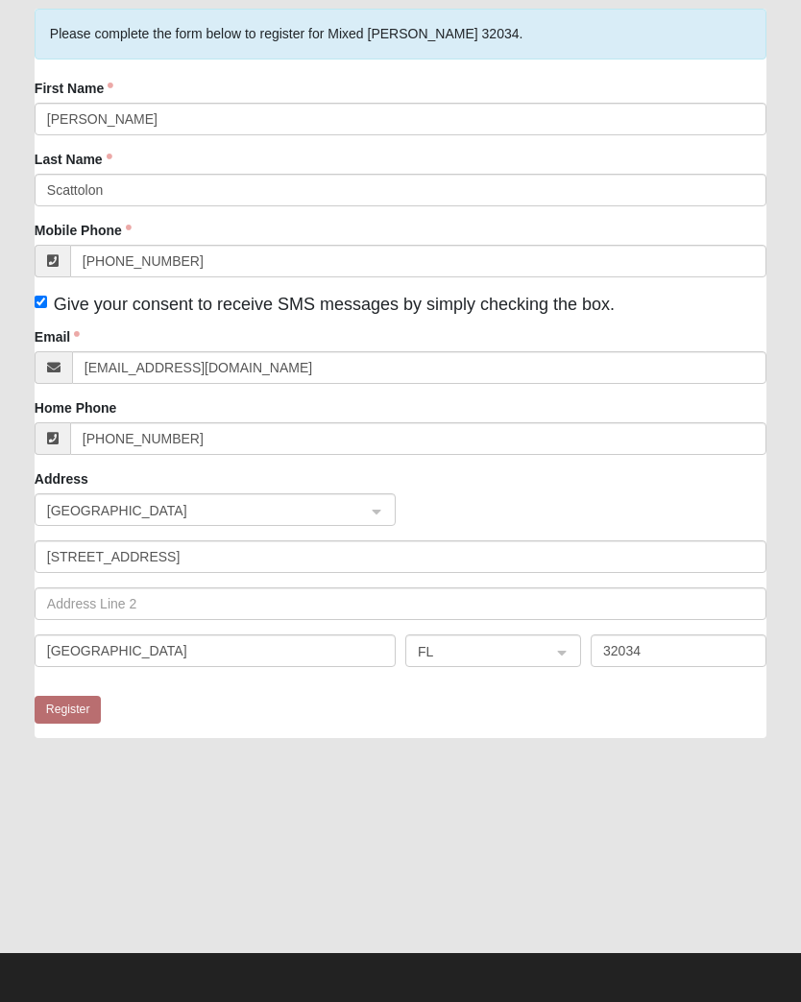
scroll to position [0, 0]
